Goal: Information Seeking & Learning: Learn about a topic

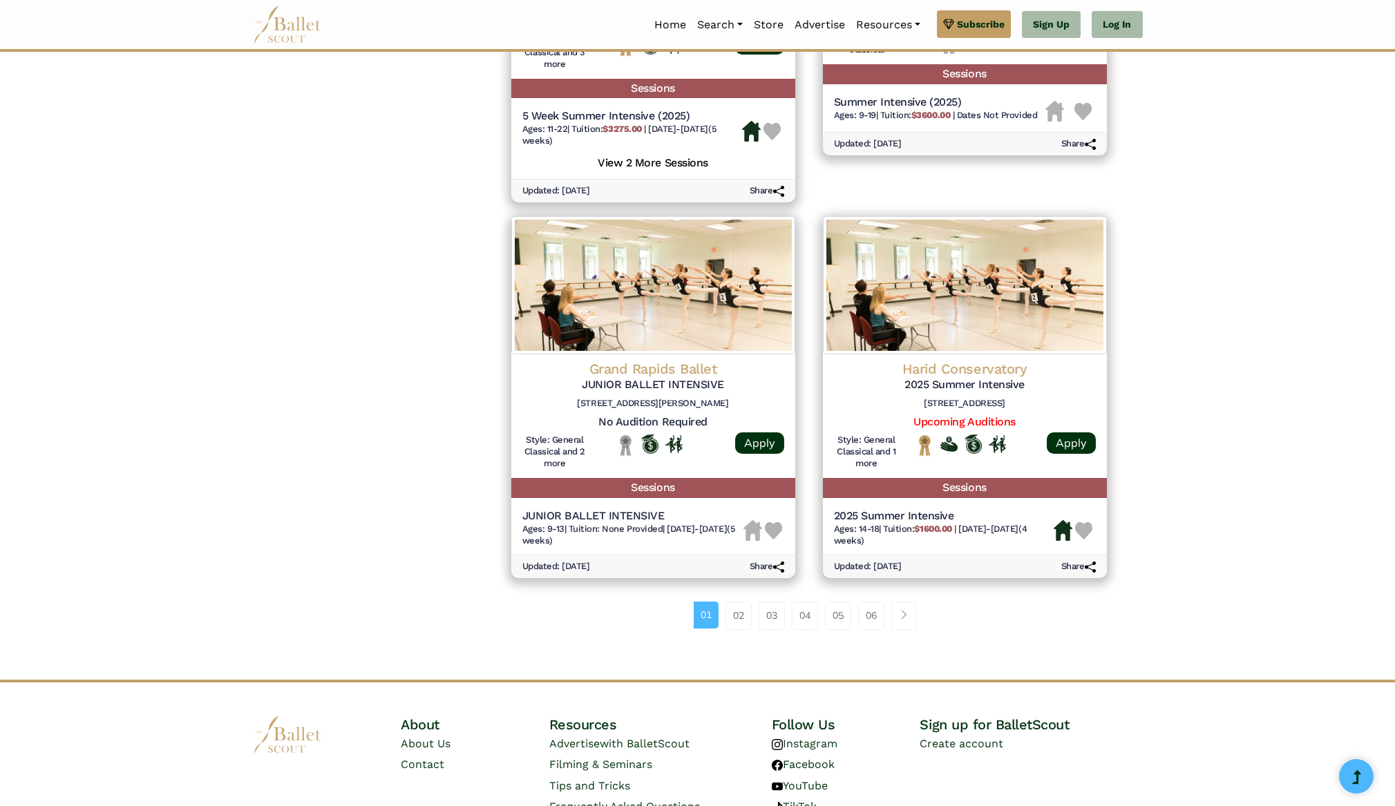
scroll to position [1658, 0]
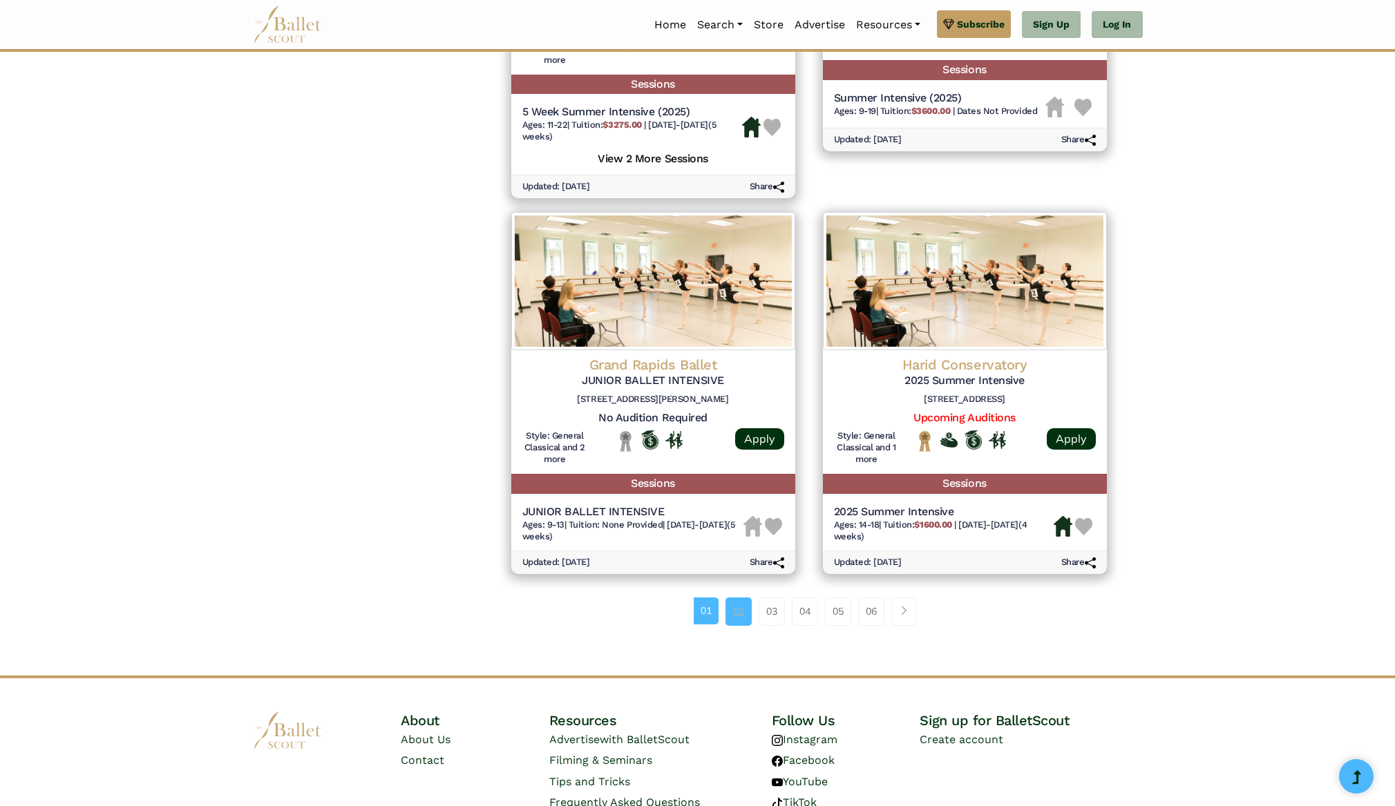
click at [742, 616] on link "02" at bounding box center [738, 612] width 26 height 28
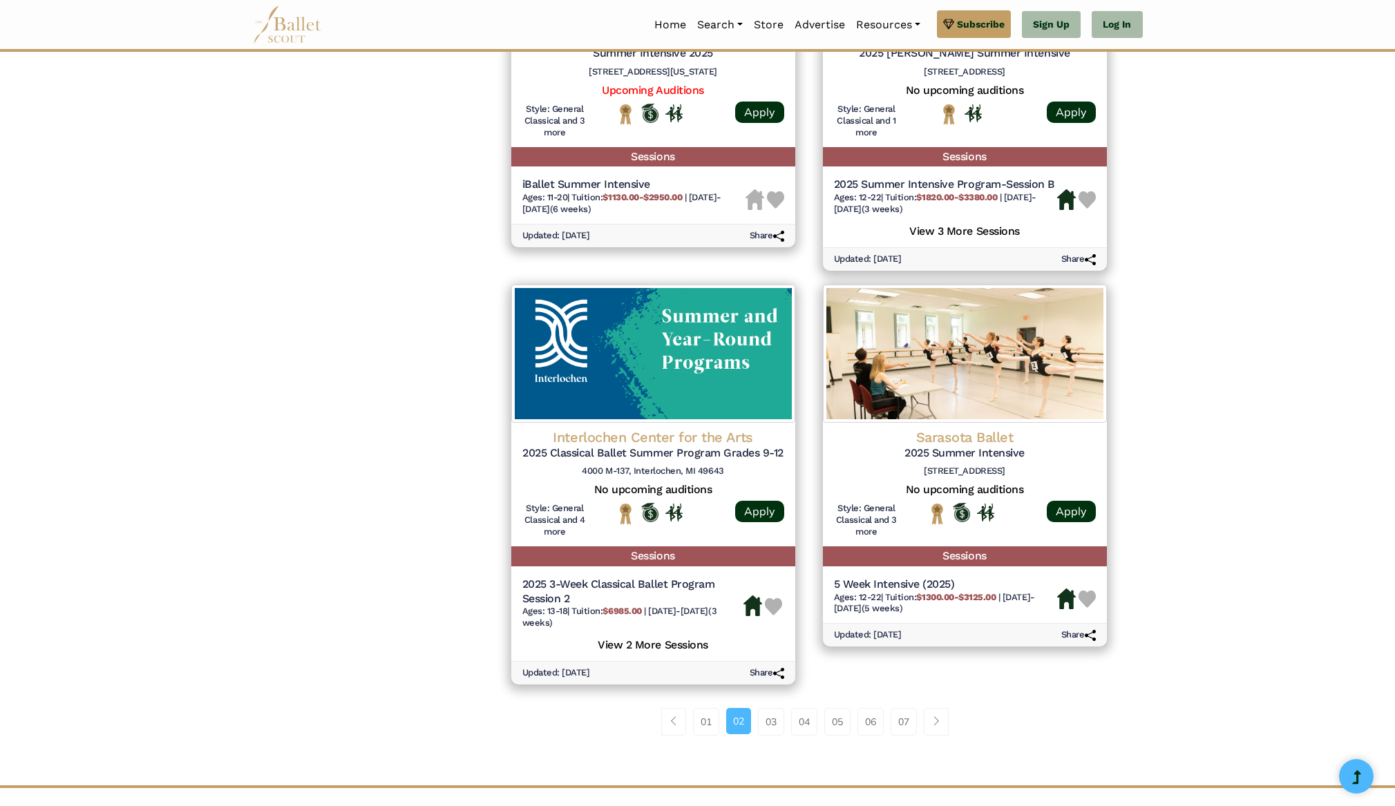
scroll to position [1771, 0]
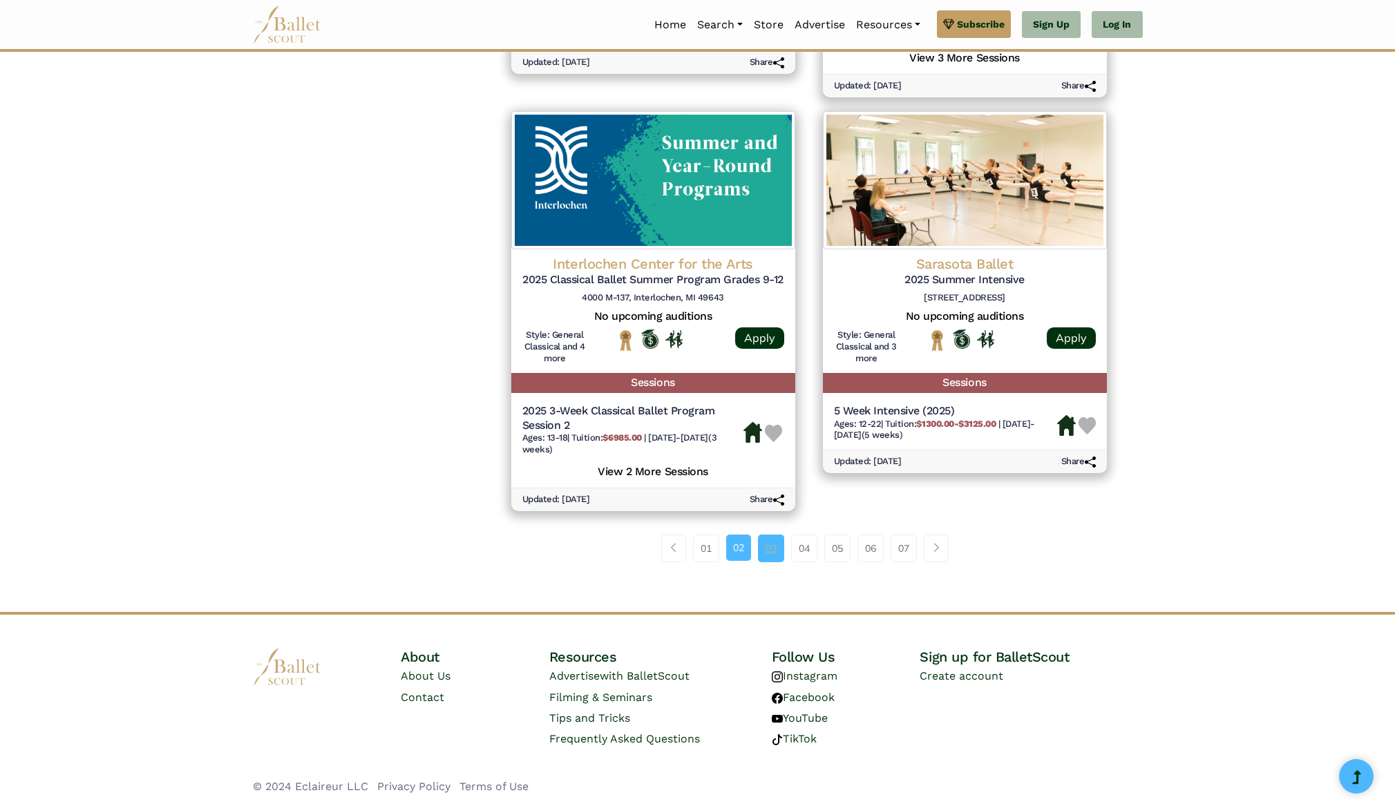
click at [773, 551] on link "03" at bounding box center [771, 549] width 26 height 28
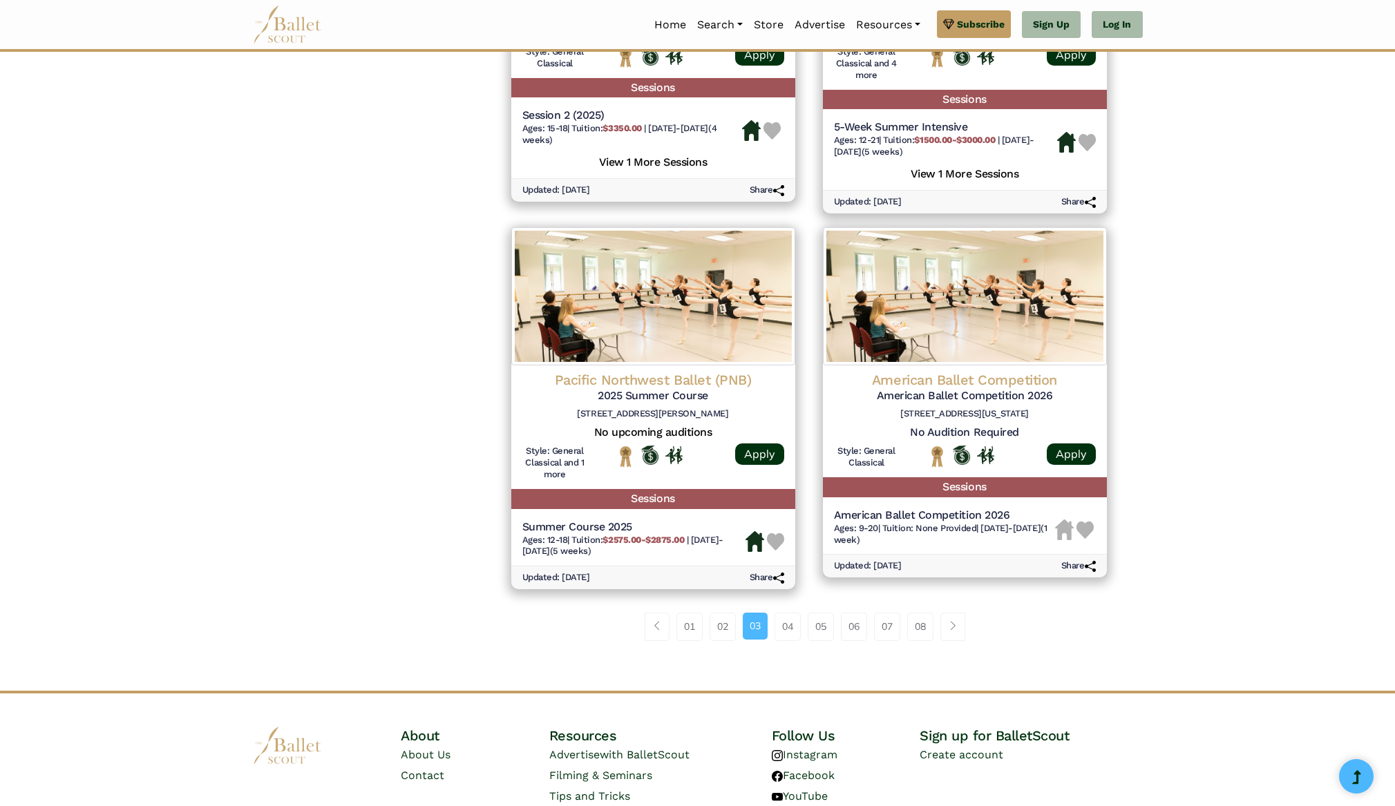
scroll to position [1658, 0]
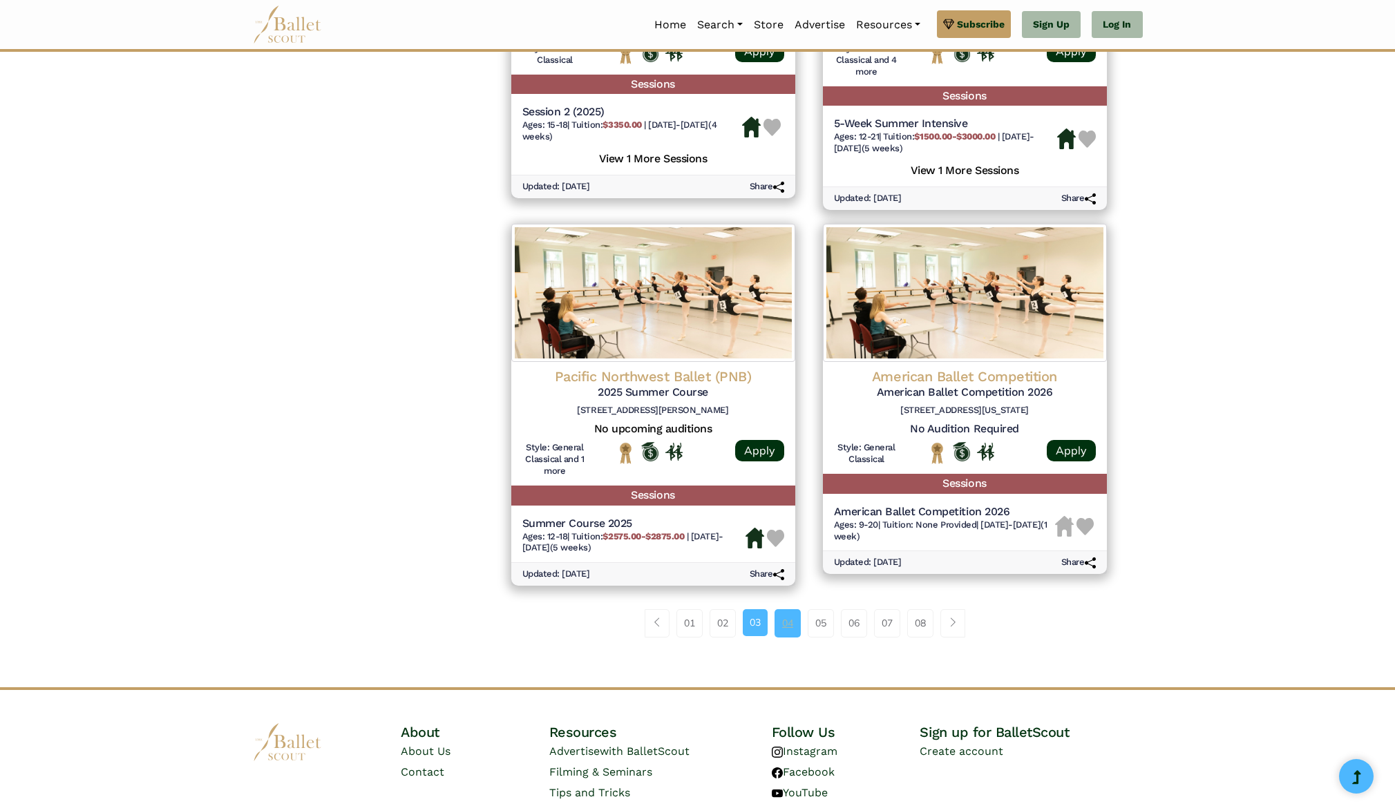
click at [785, 621] on link "04" at bounding box center [787, 623] width 26 height 28
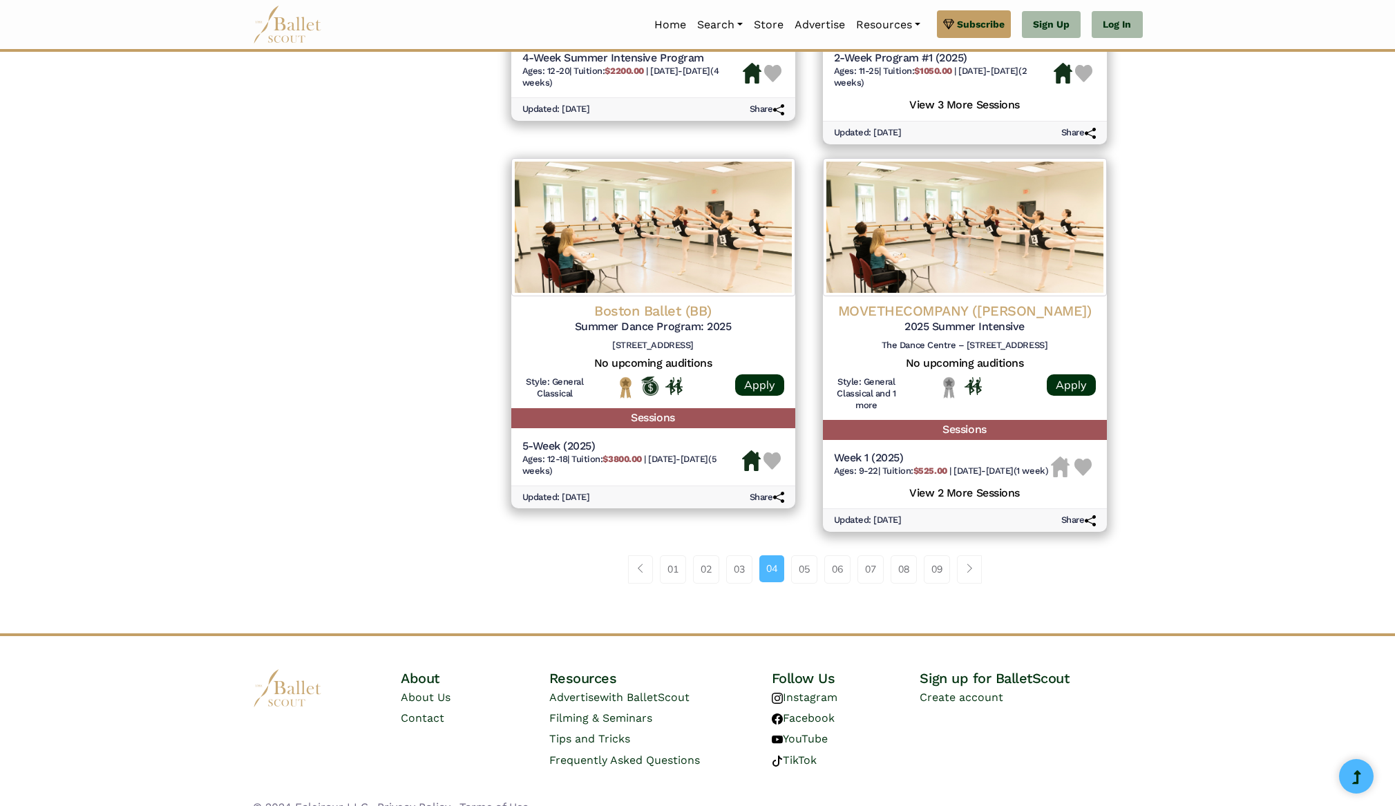
scroll to position [1727, 0]
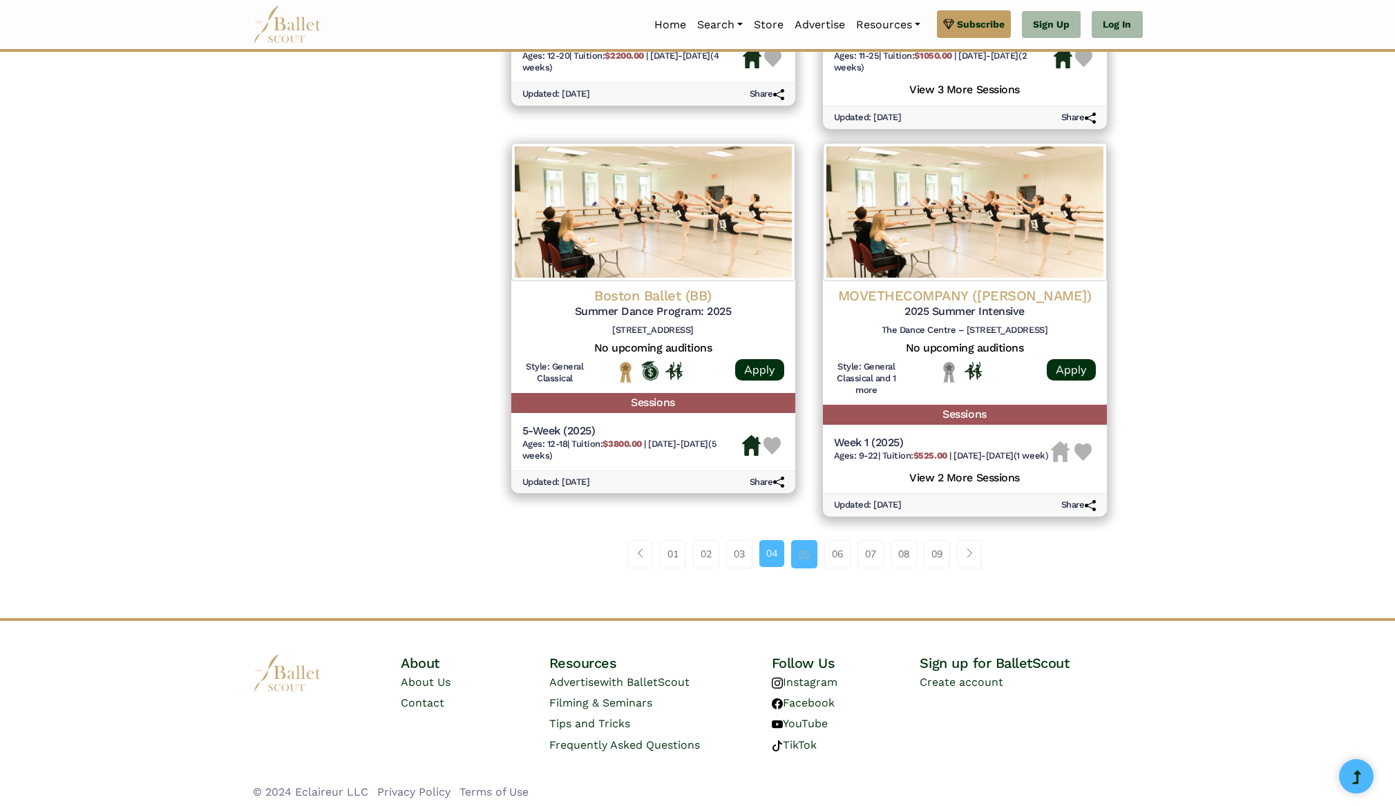
click at [808, 566] on link "05" at bounding box center [804, 554] width 26 height 28
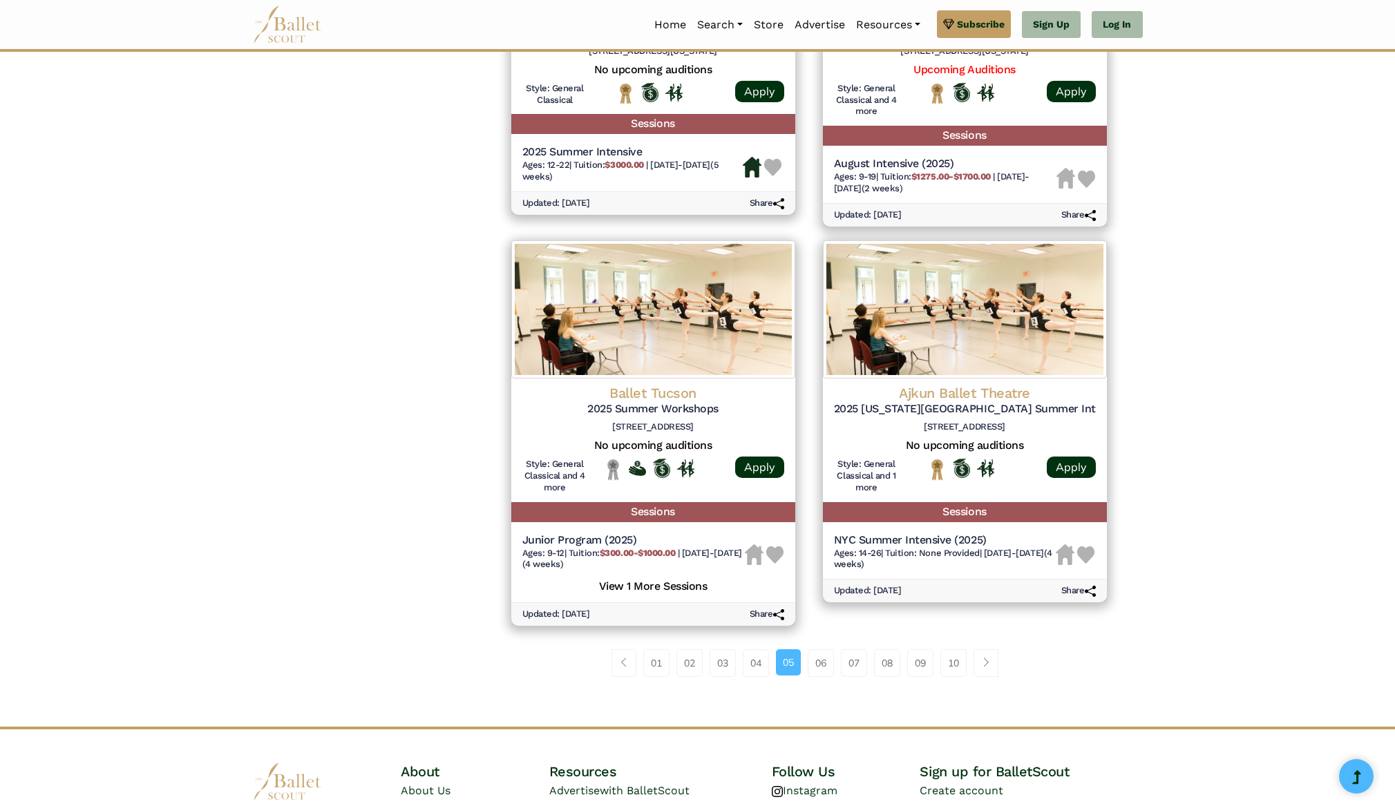
scroll to position [1658, 0]
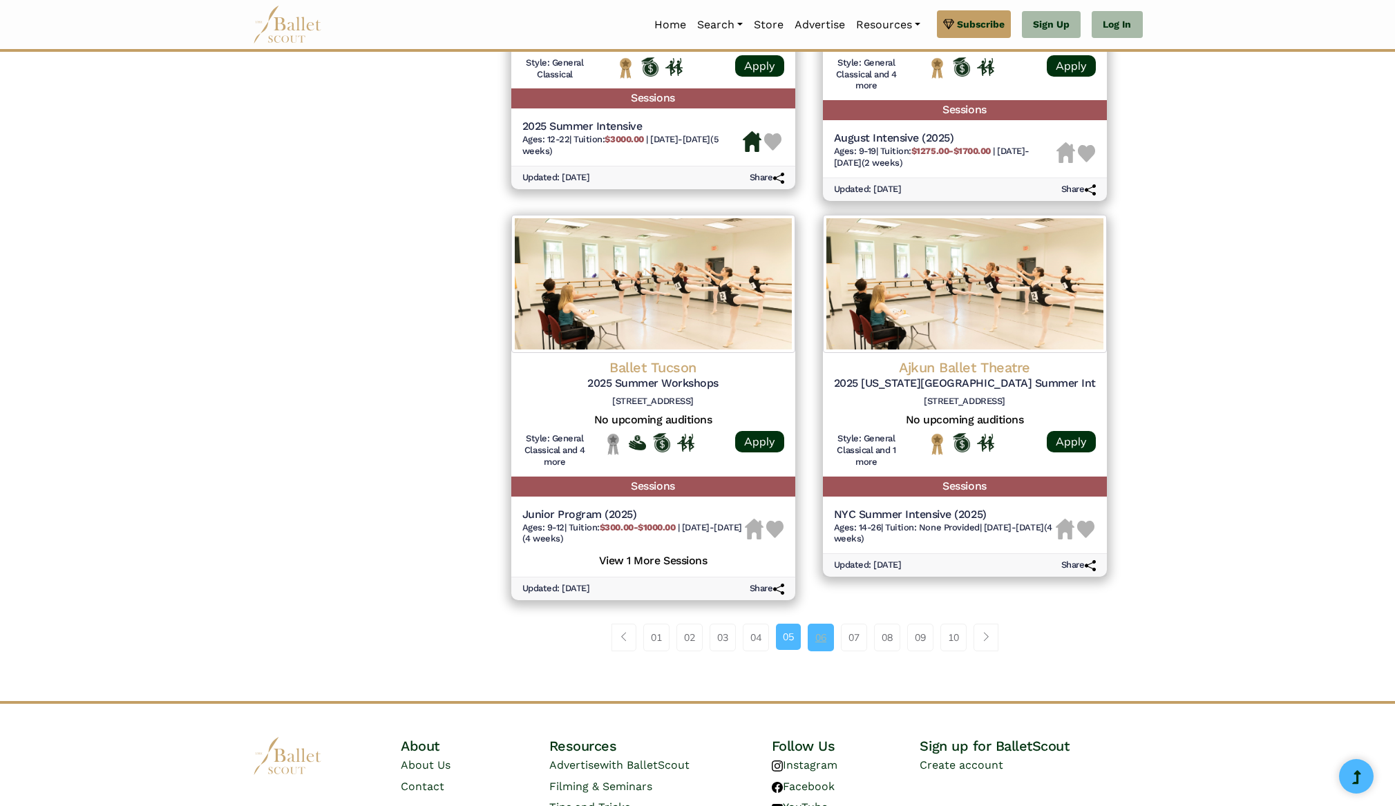
click at [823, 635] on link "06" at bounding box center [821, 638] width 26 height 28
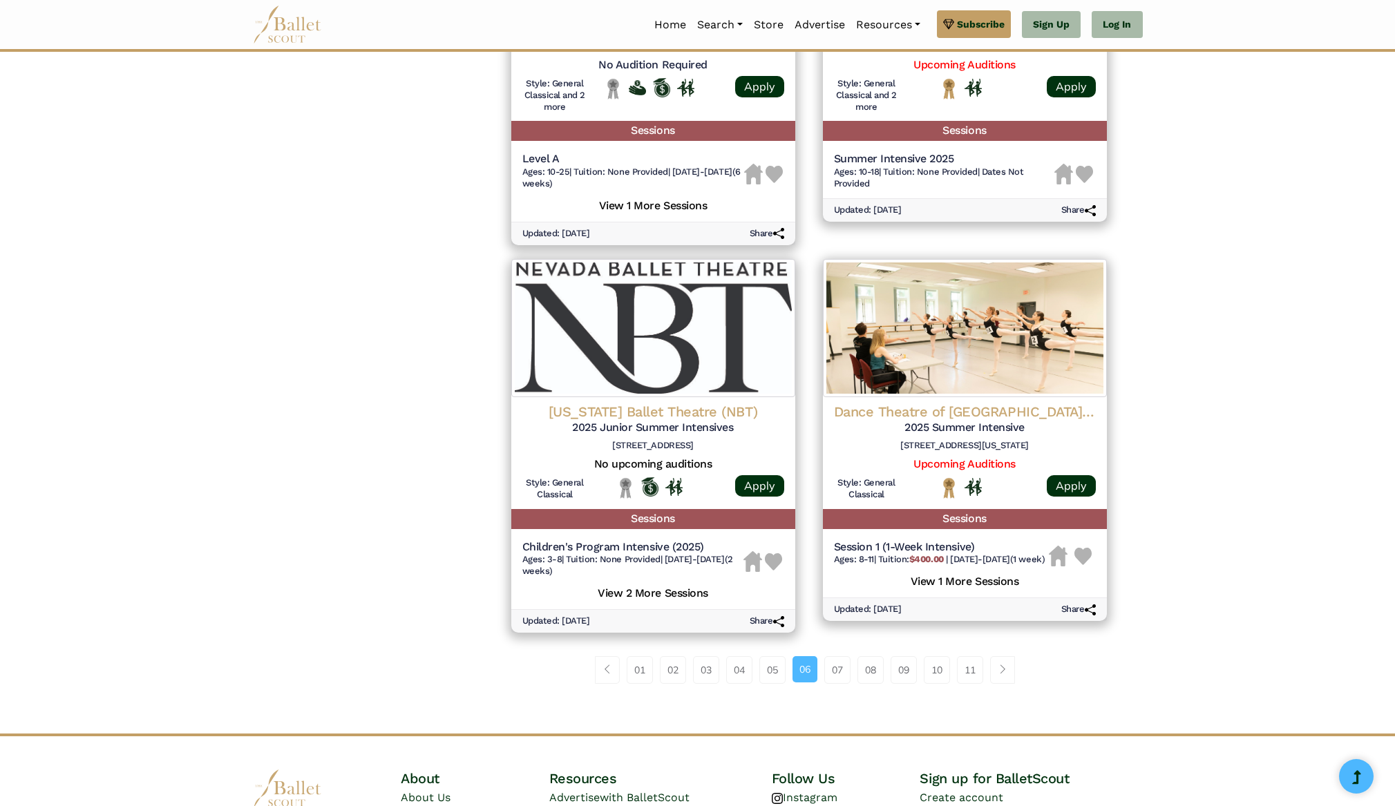
scroll to position [1727, 0]
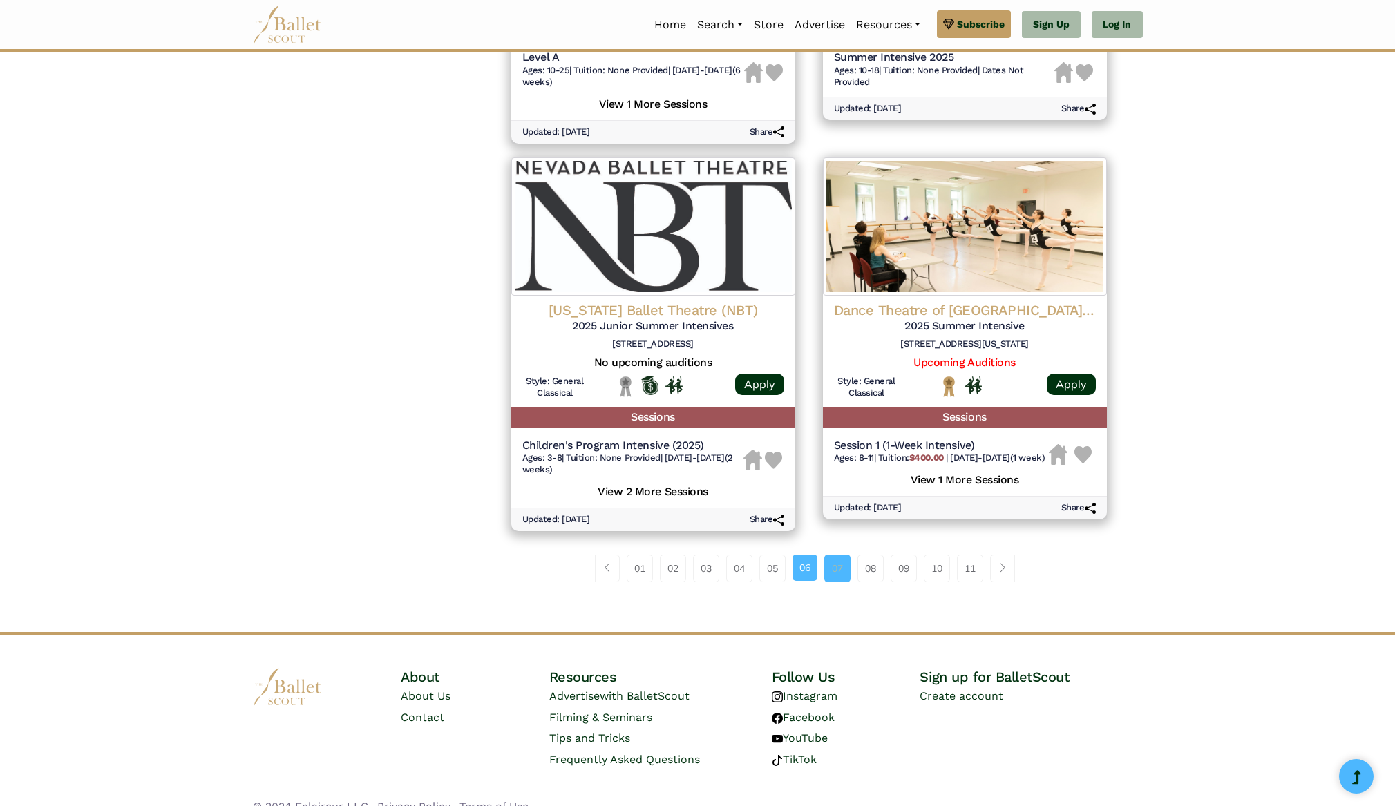
click at [841, 573] on link "07" at bounding box center [837, 569] width 26 height 28
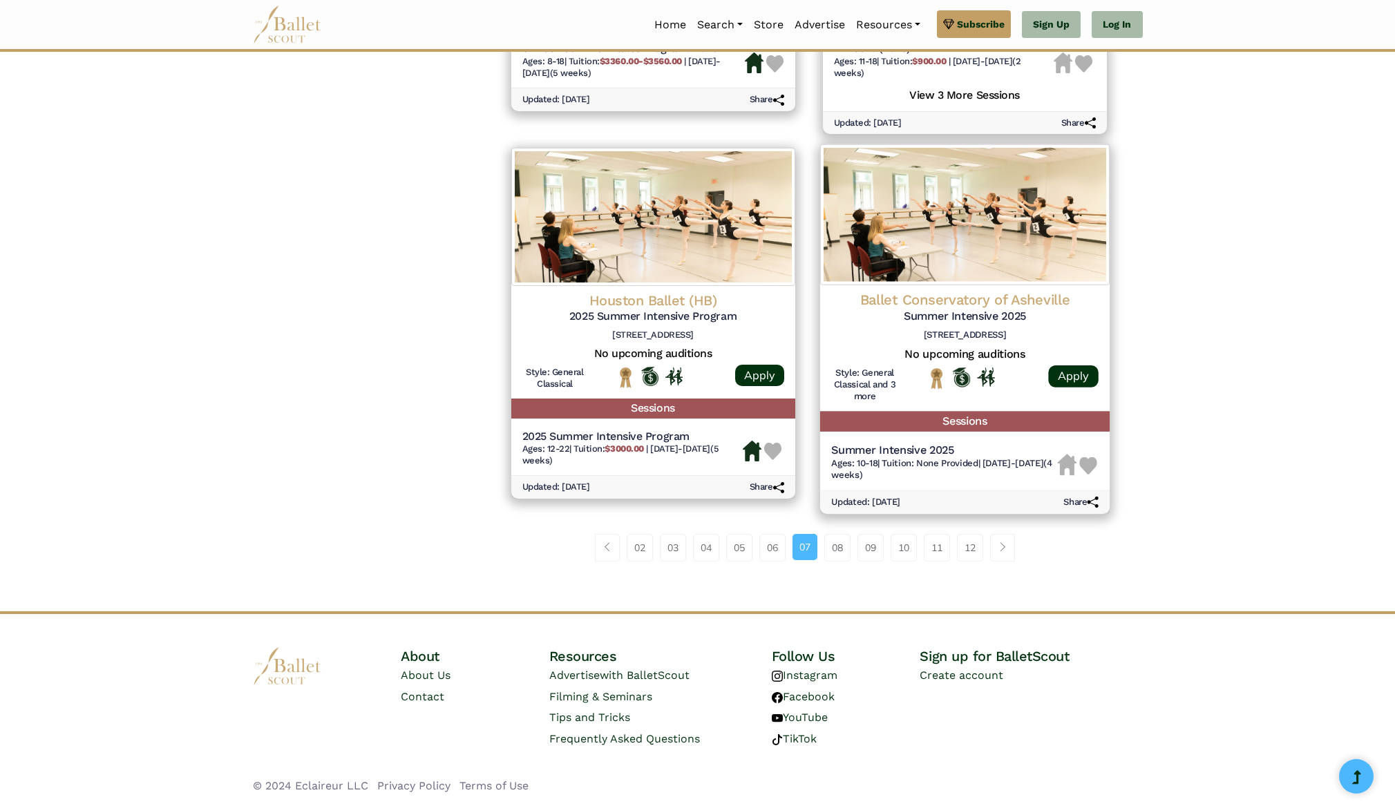
scroll to position [1768, 0]
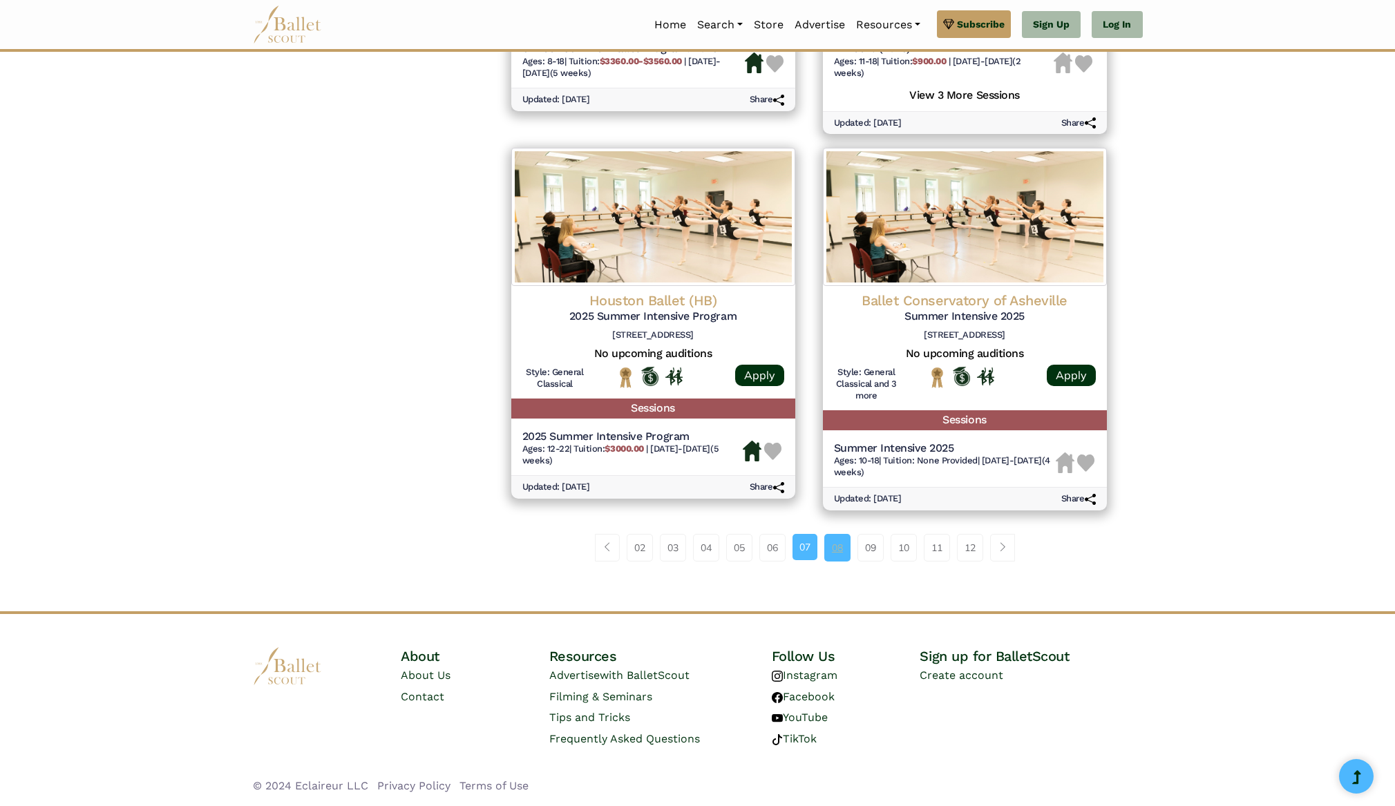
click at [832, 544] on link "08" at bounding box center [837, 548] width 26 height 28
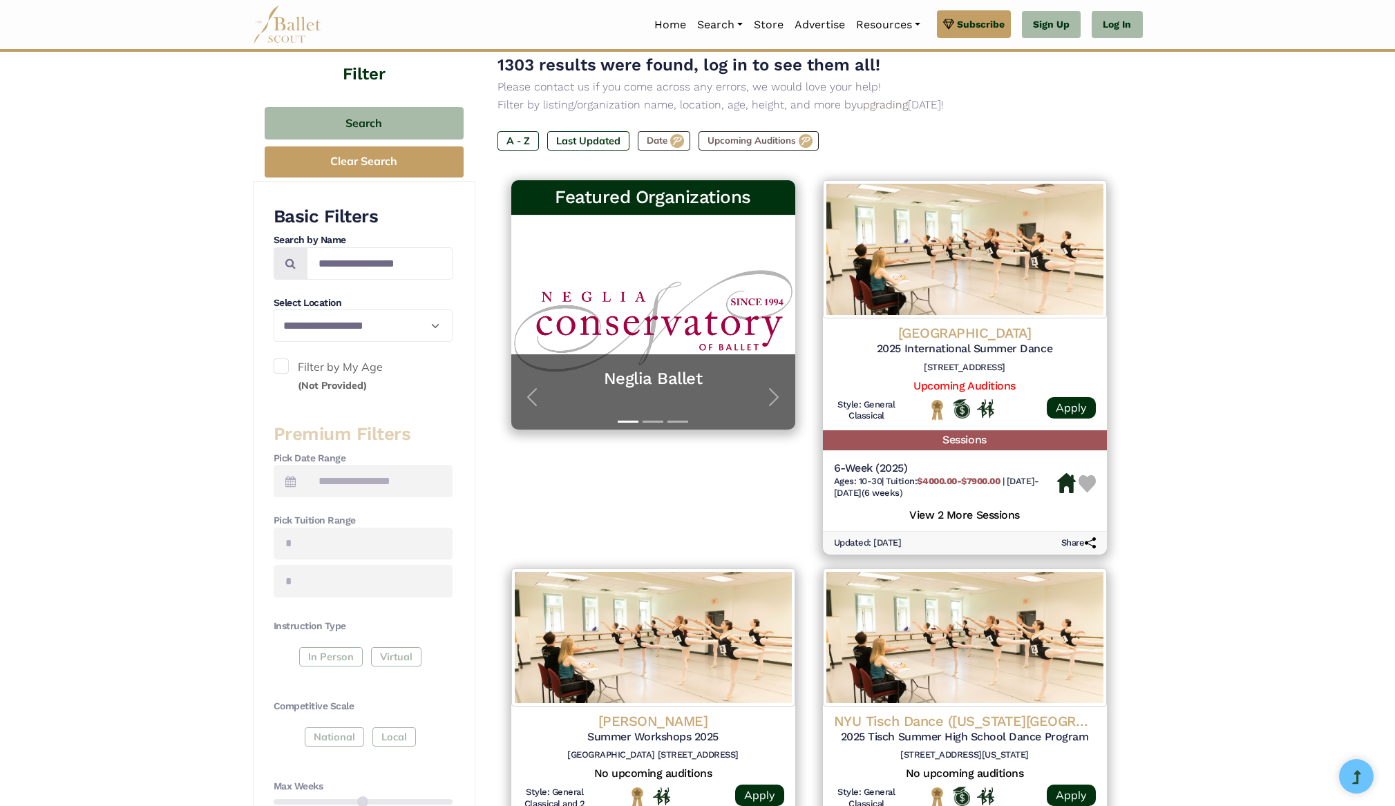
scroll to position [276, 0]
